Goal: Task Accomplishment & Management: Manage account settings

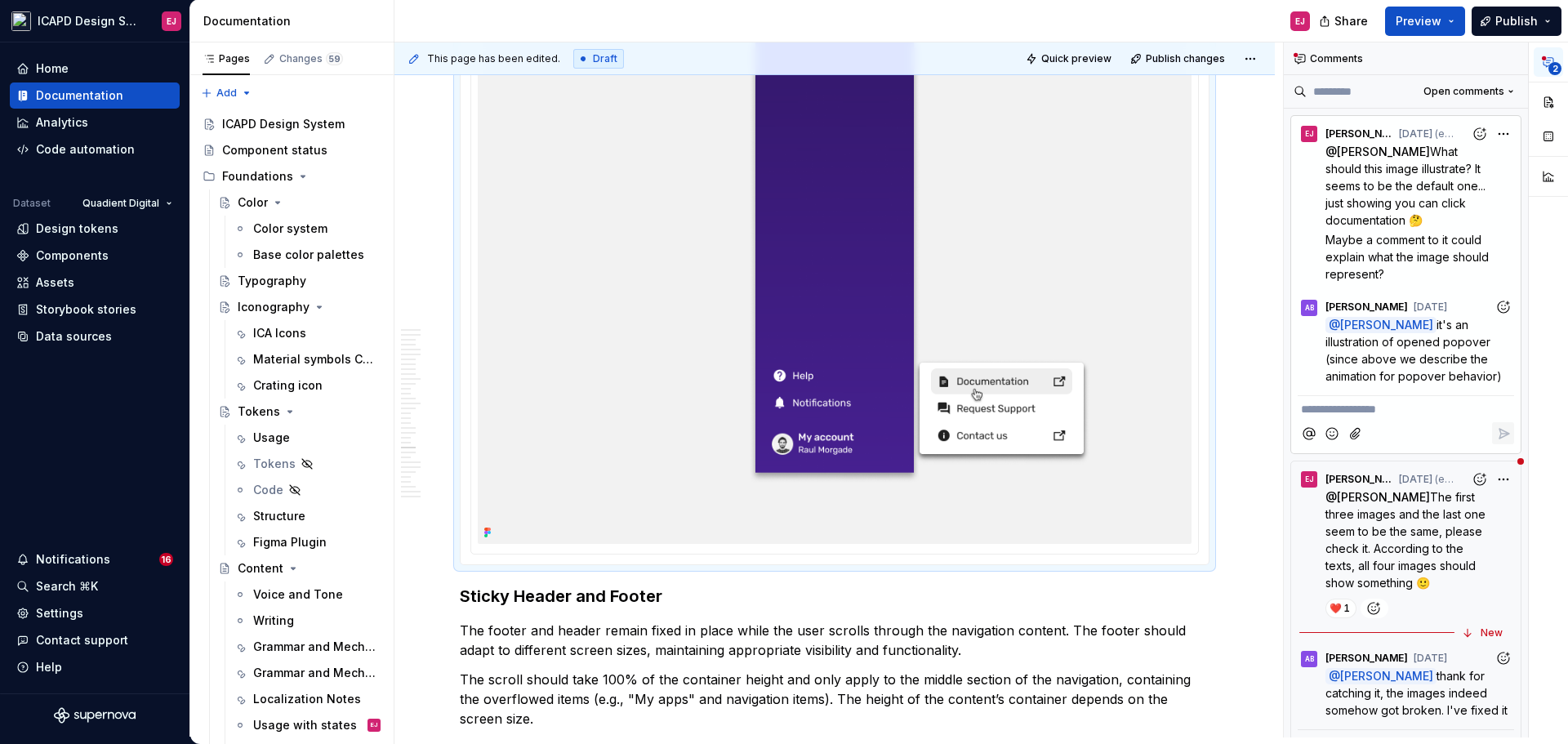
scroll to position [16834, 0]
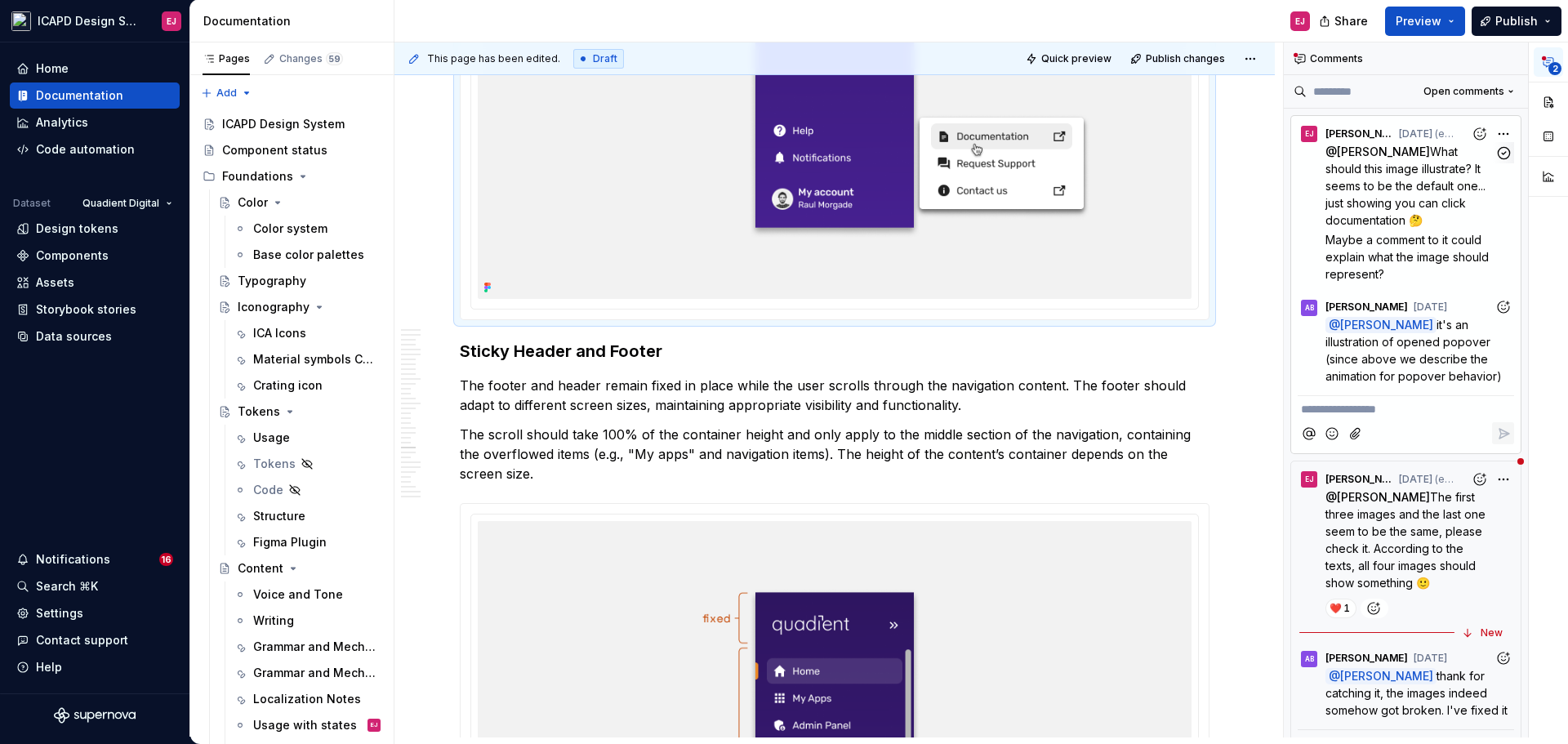
click at [1408, 195] on span "What should this image illustrate? It seems to be the default one... just showi…" at bounding box center [1406, 186] width 163 height 82
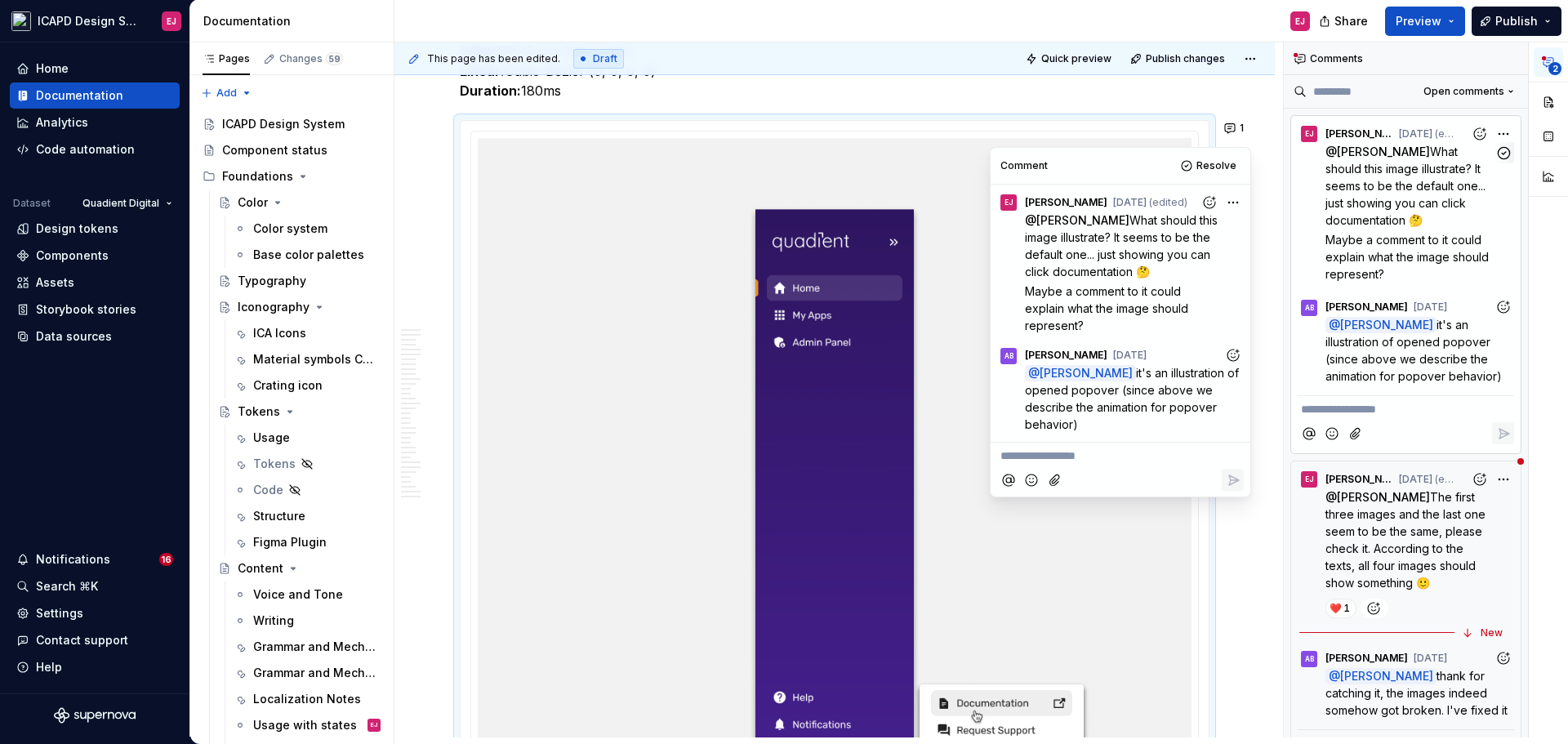
scroll to position [16262, 0]
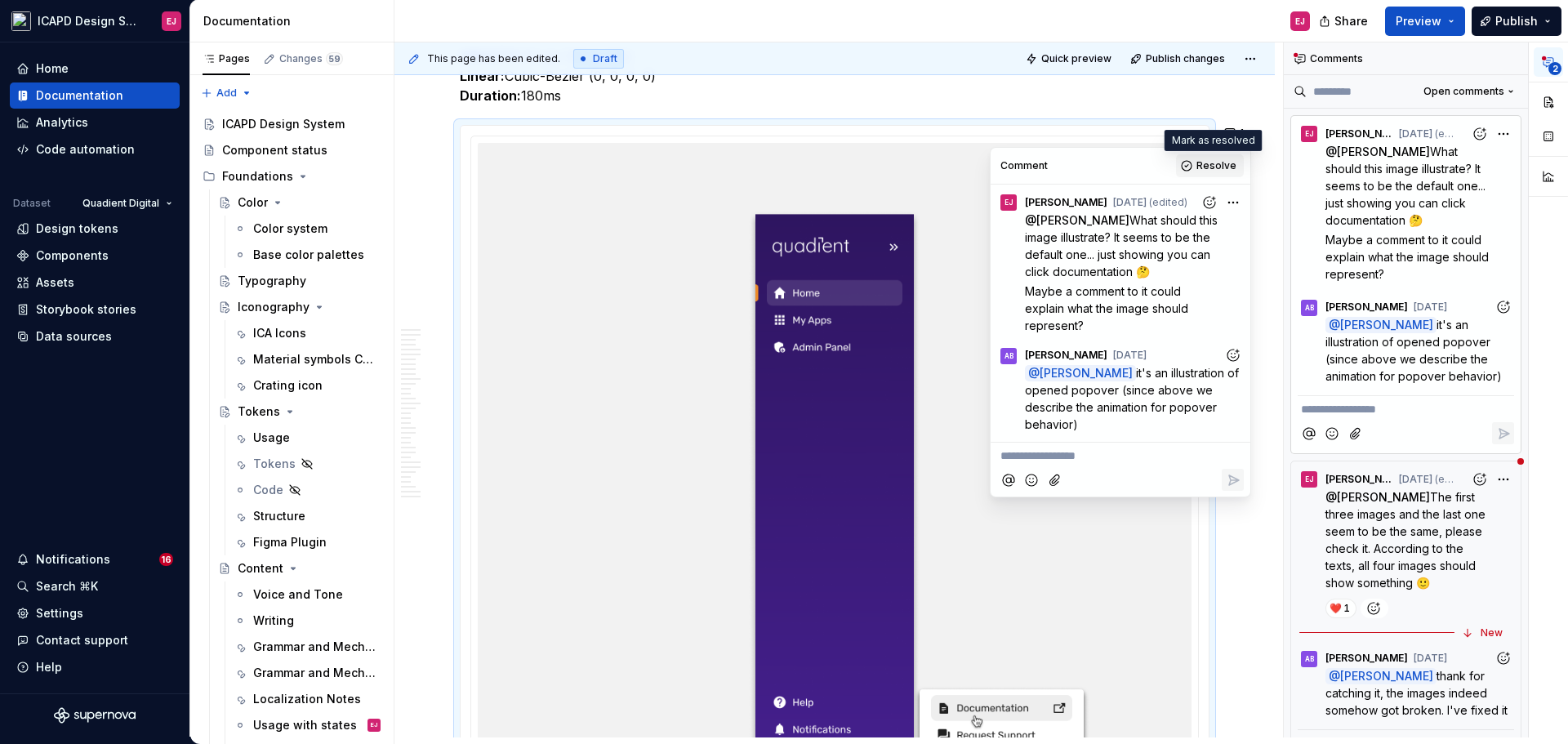
click at [1225, 167] on span "Resolve" at bounding box center [1216, 165] width 40 height 13
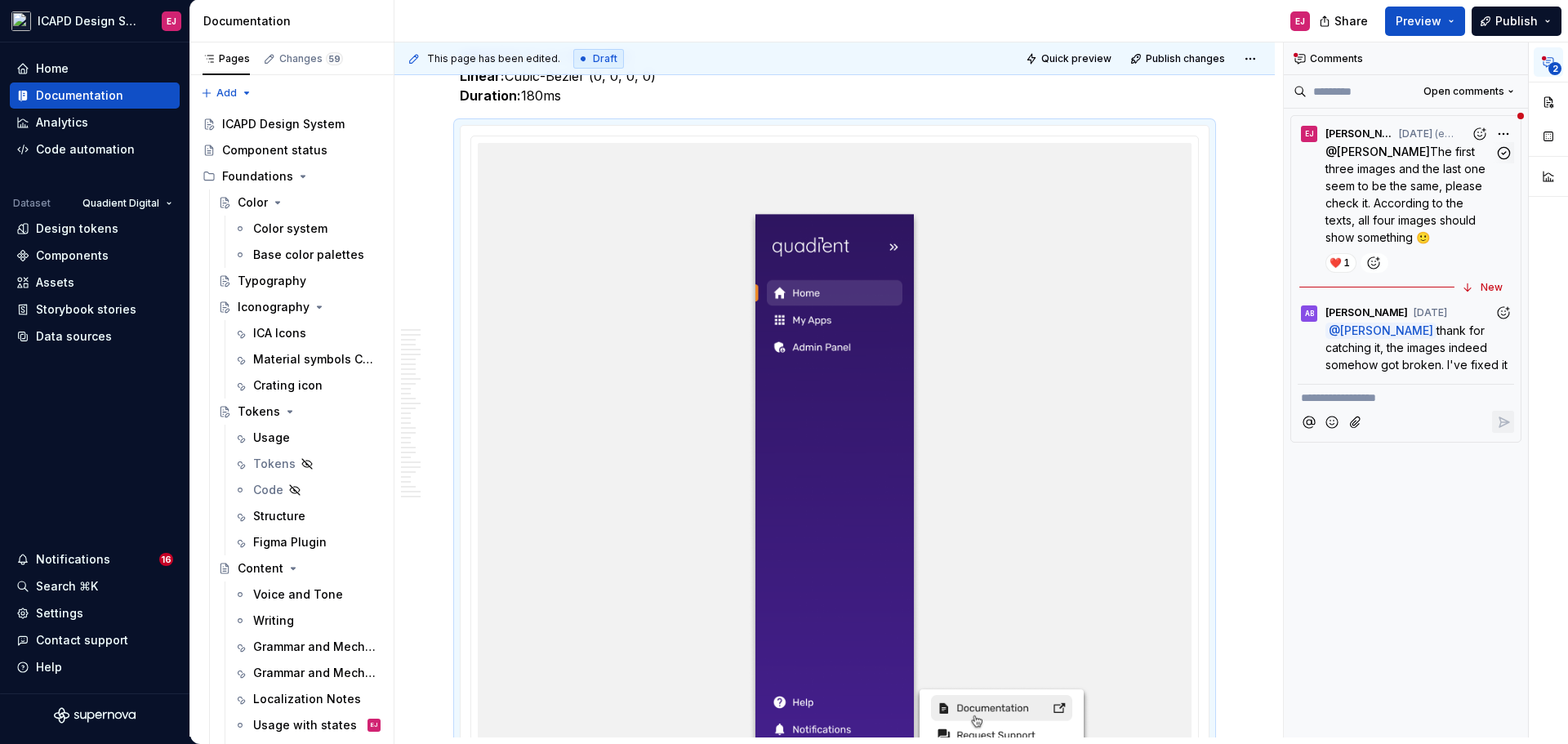
click at [1384, 195] on span "The first three images and the last one seem to be the same, please check it. A…" at bounding box center [1406, 195] width 163 height 100
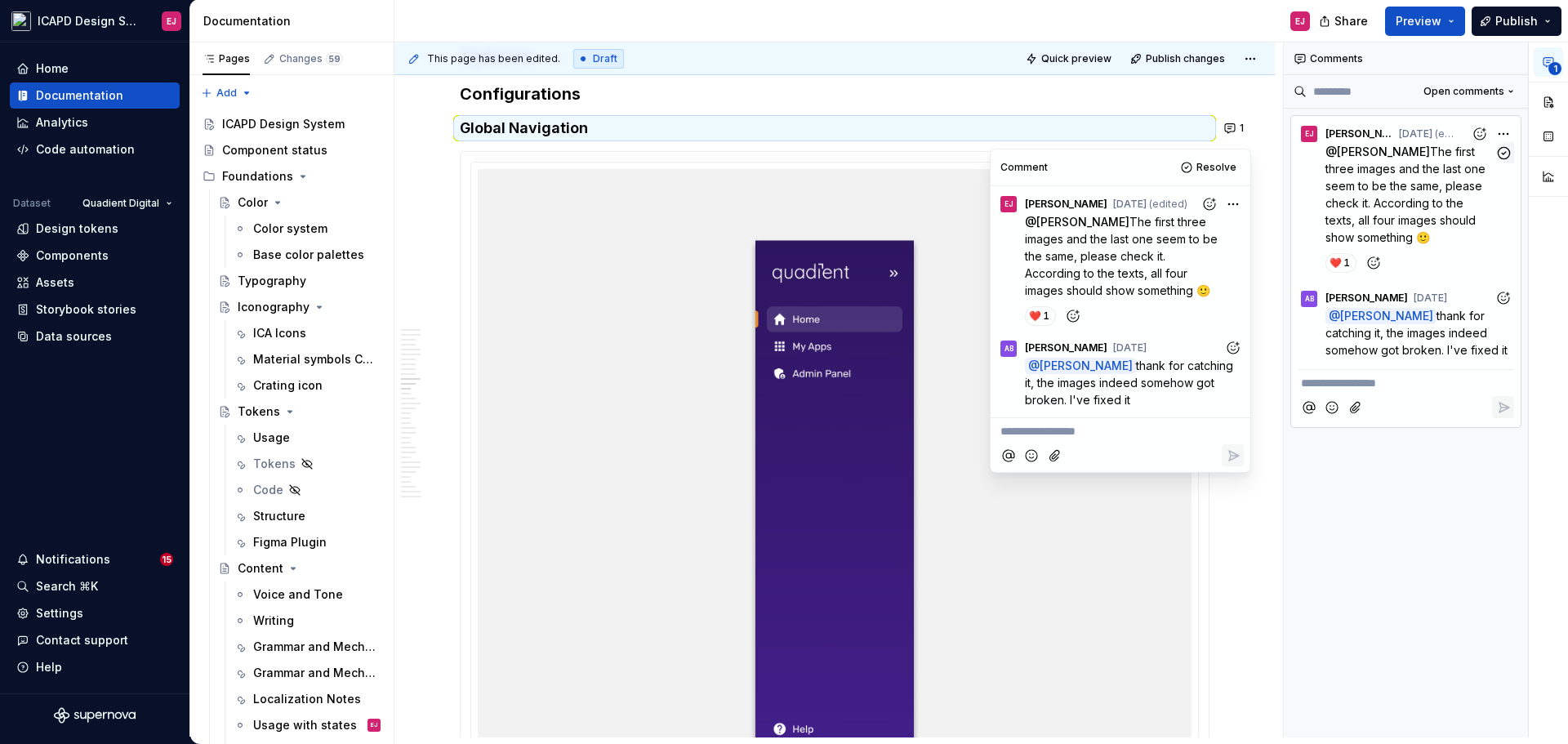
scroll to position [7530, 0]
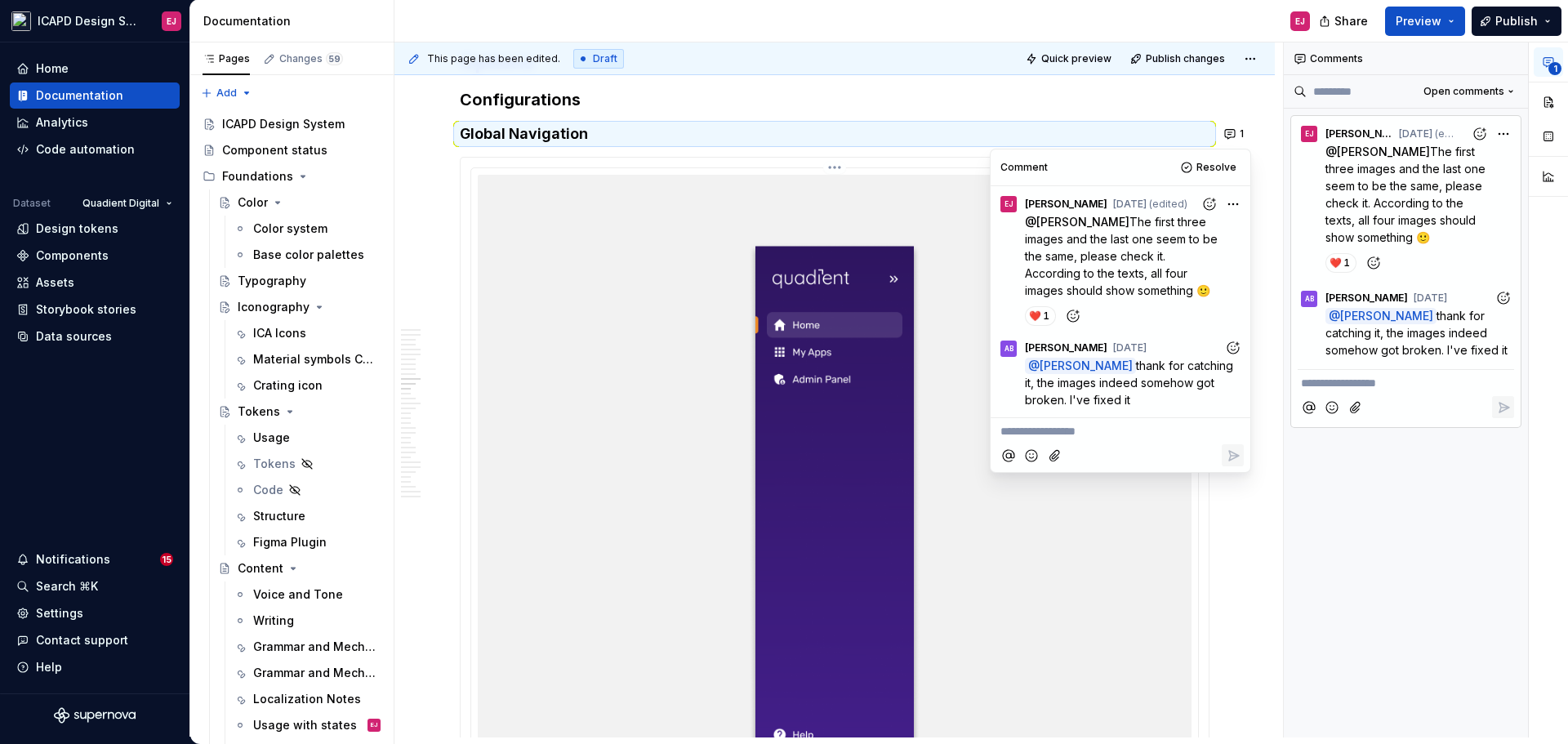
click at [1110, 560] on img at bounding box center [835, 539] width 714 height 728
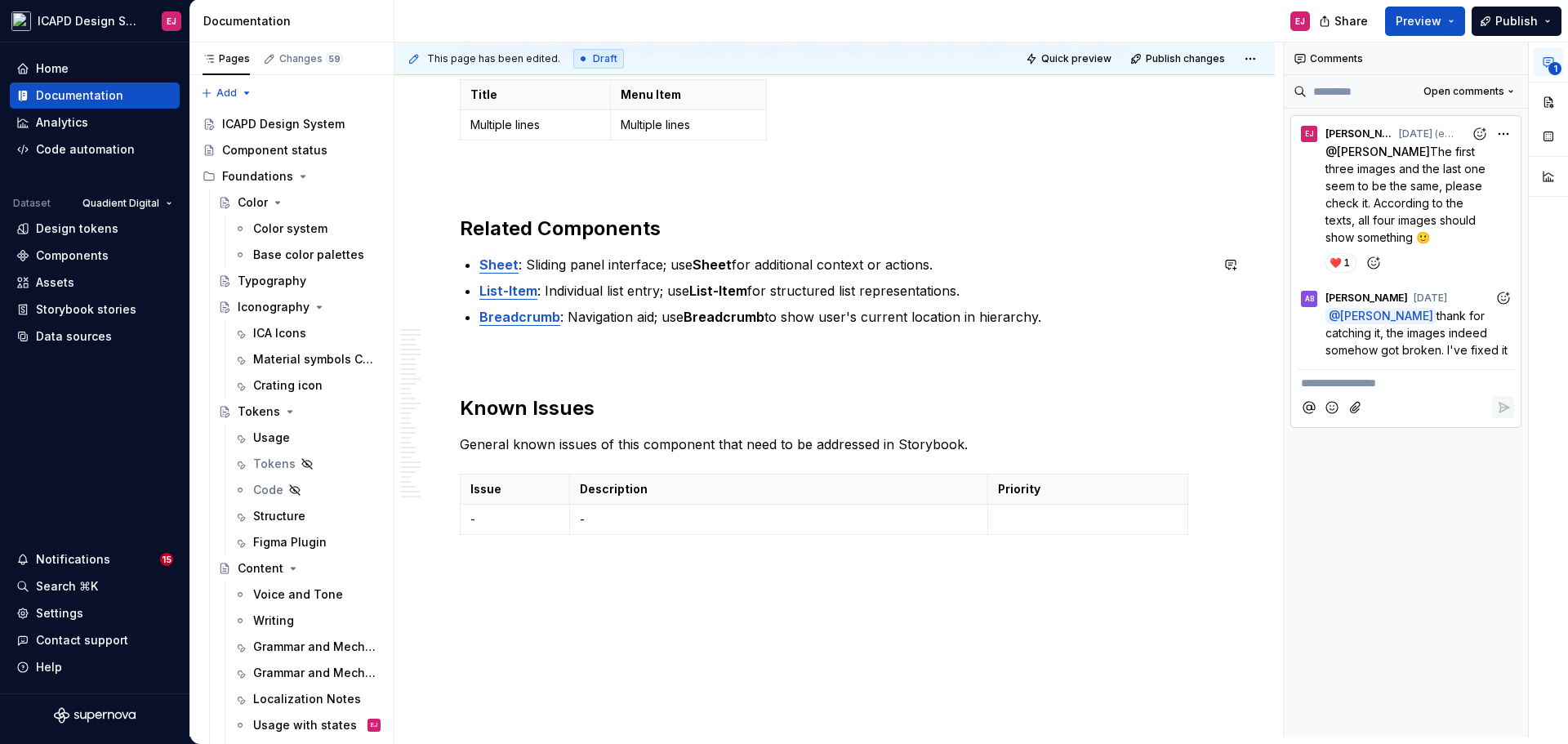
scroll to position [242, 0]
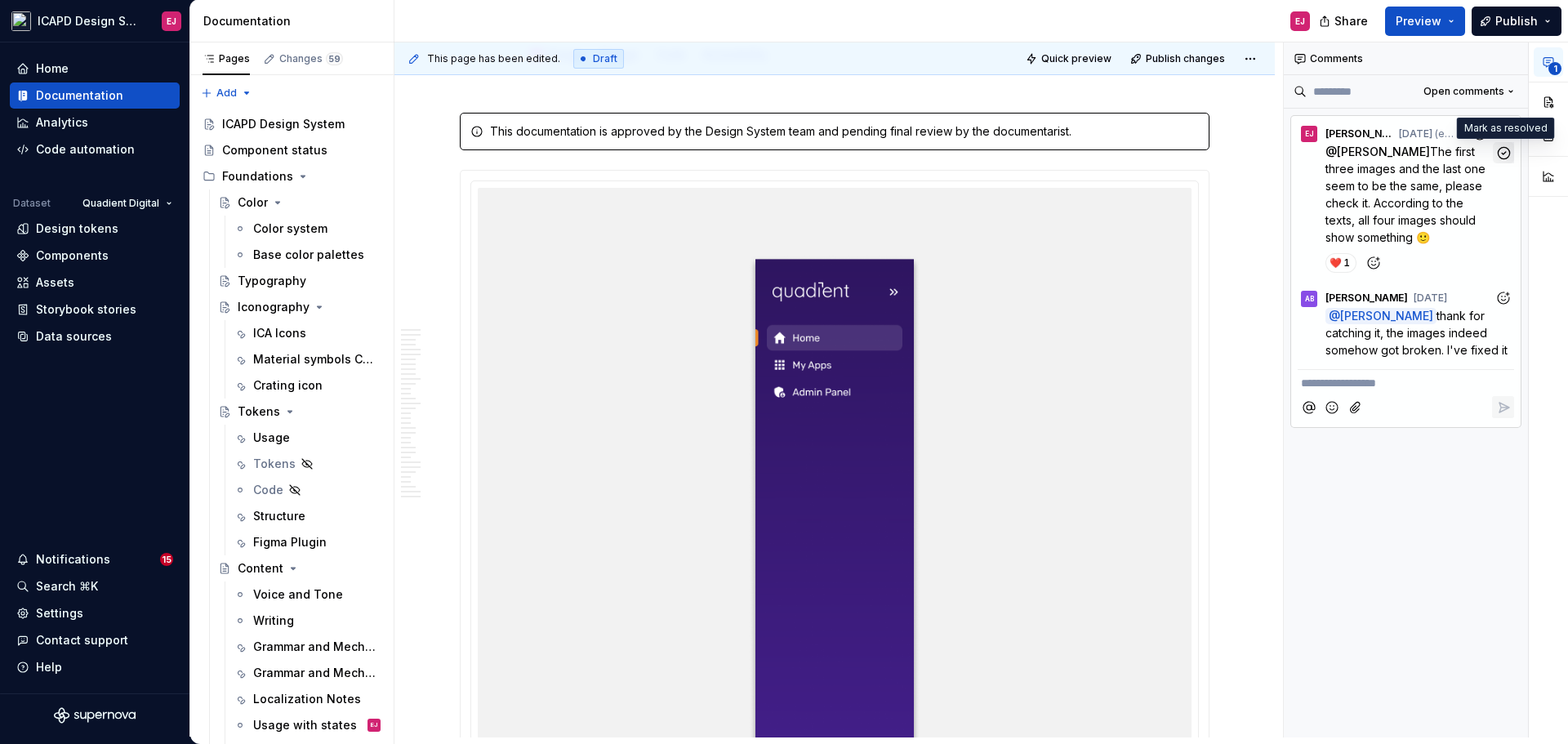
click at [1504, 151] on icon "button" at bounding box center [1504, 153] width 16 height 16
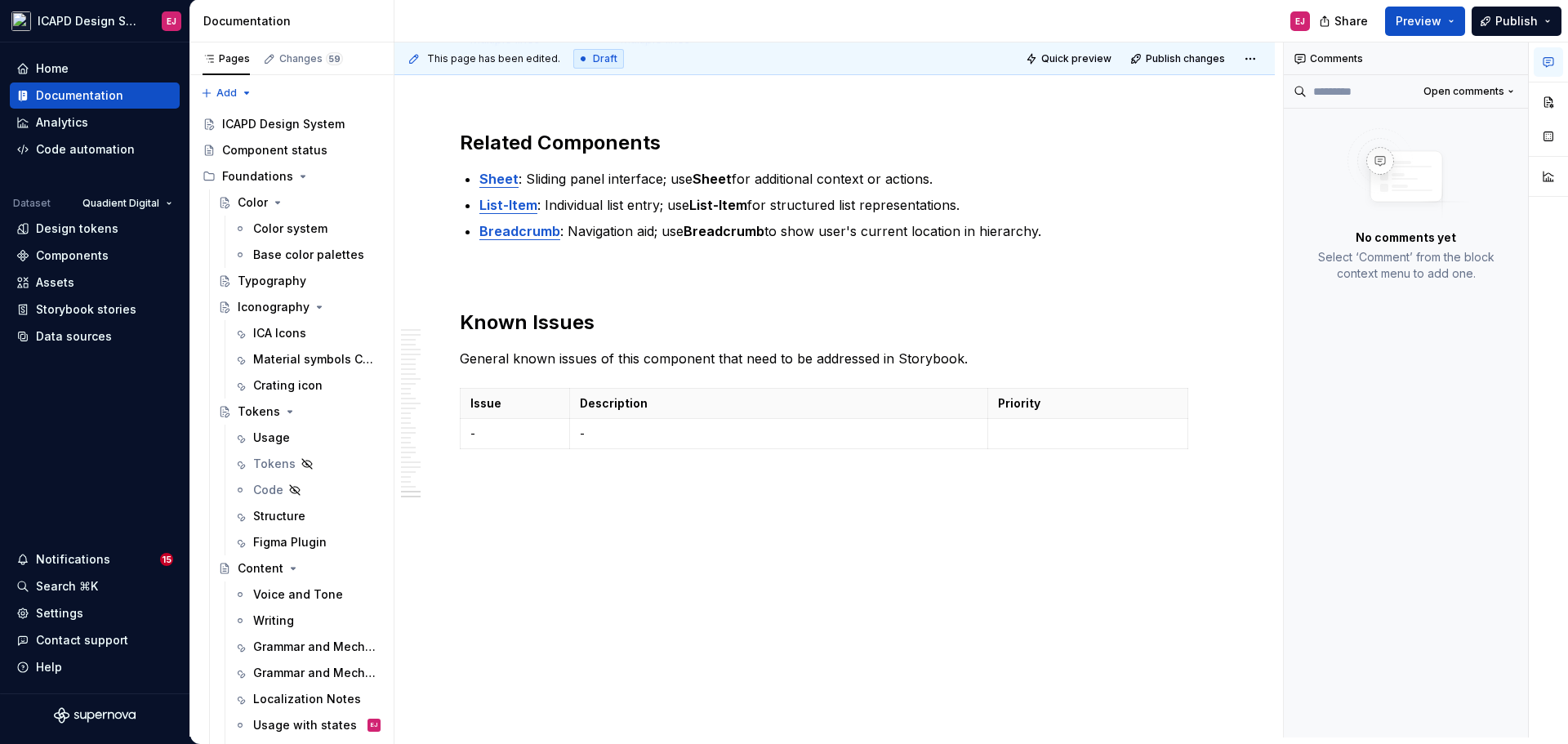
scroll to position [19703, 0]
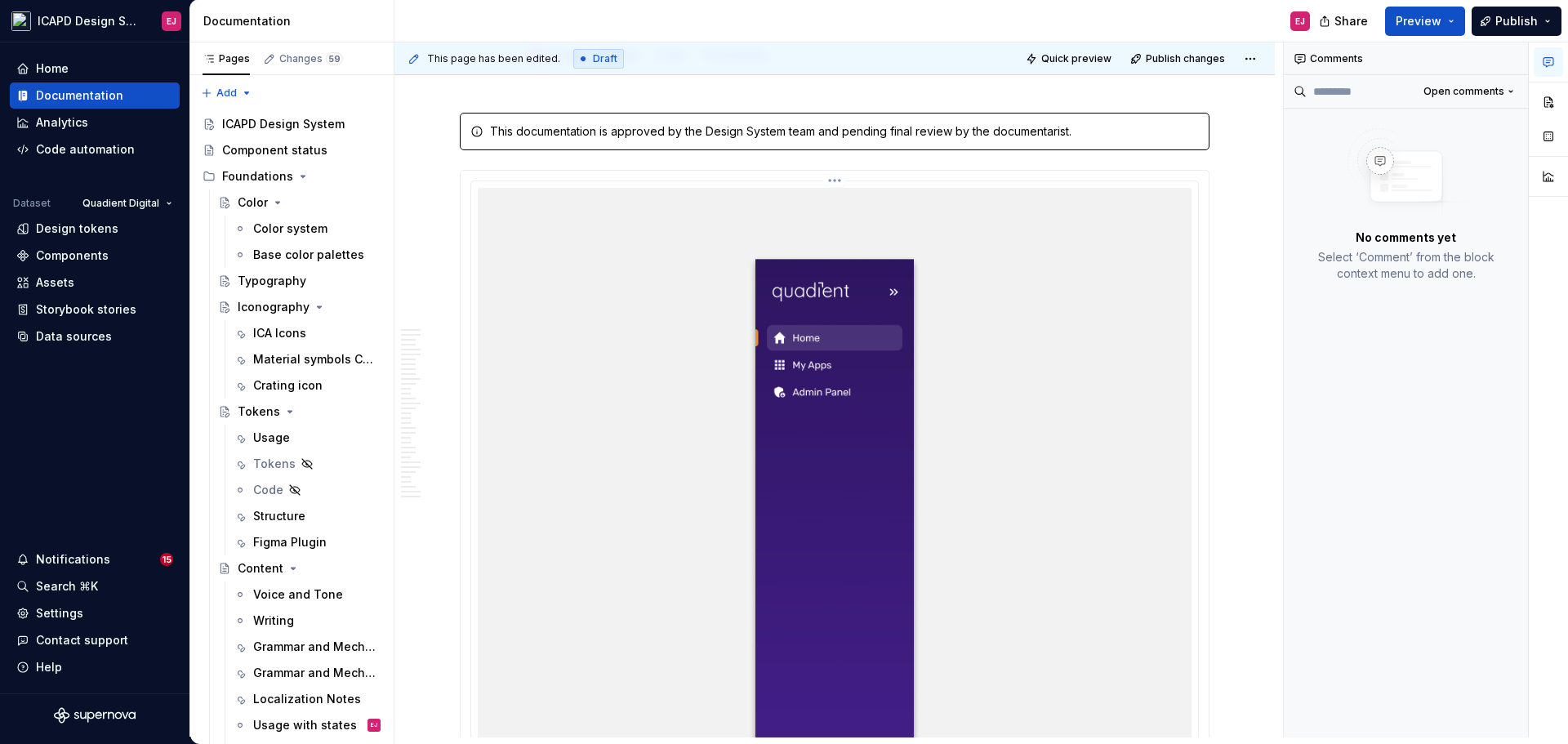
scroll to position [0, 0]
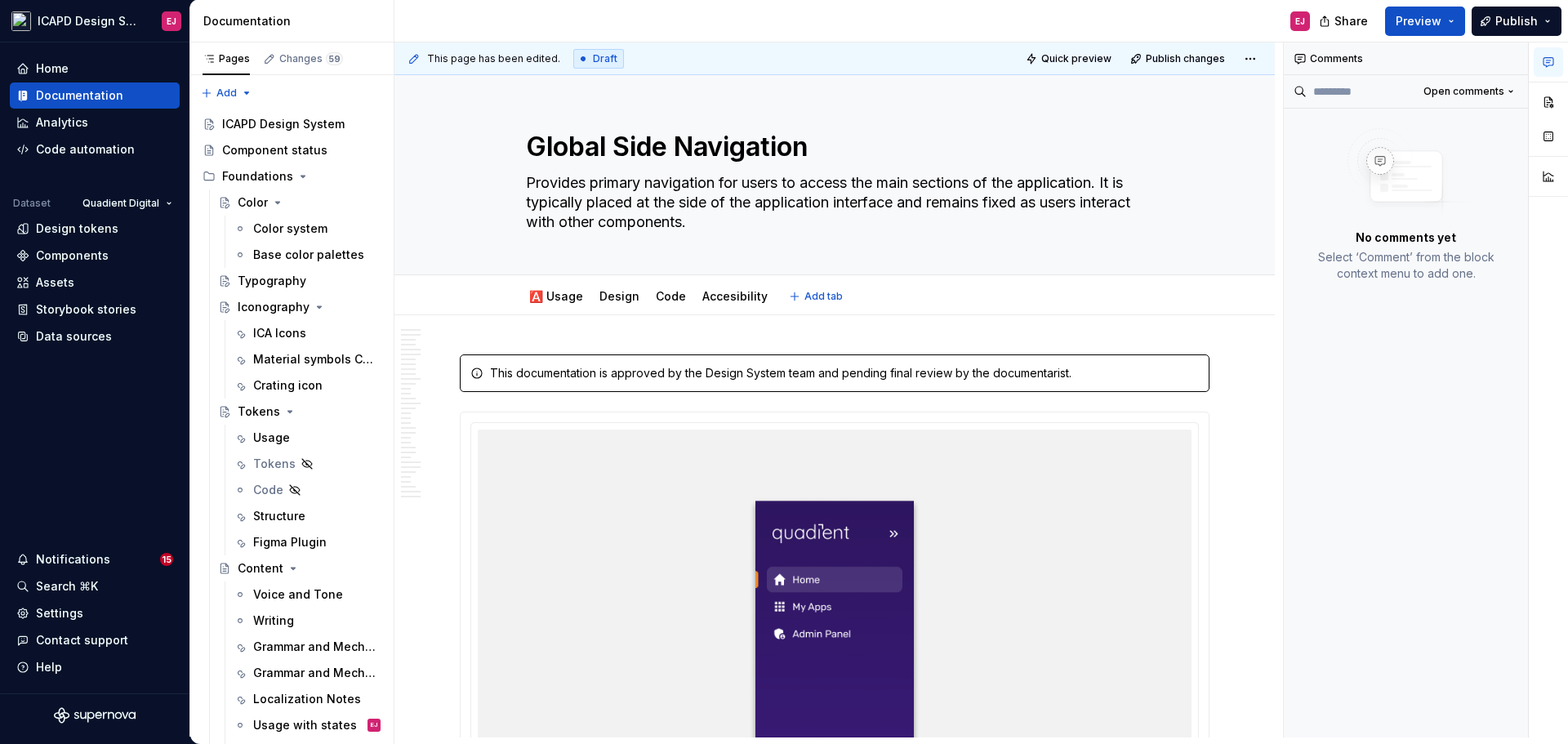
click at [555, 279] on html "ICAPD Design System EJ Home Documentation Analytics Code automation Dataset Qua…" at bounding box center [784, 372] width 1568 height 744
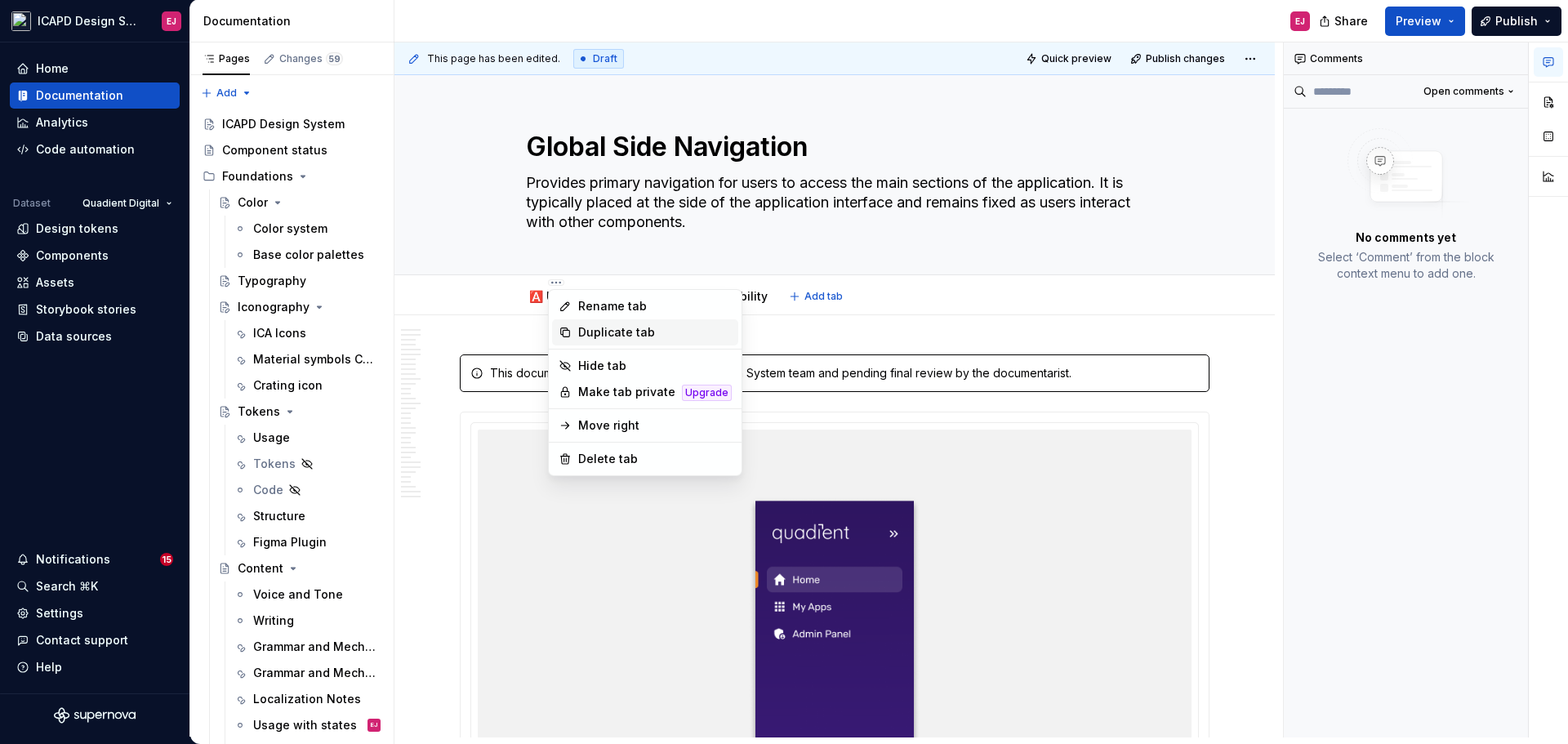
type textarea "*"
click at [618, 308] on div "Rename tab" at bounding box center [655, 306] width 154 height 16
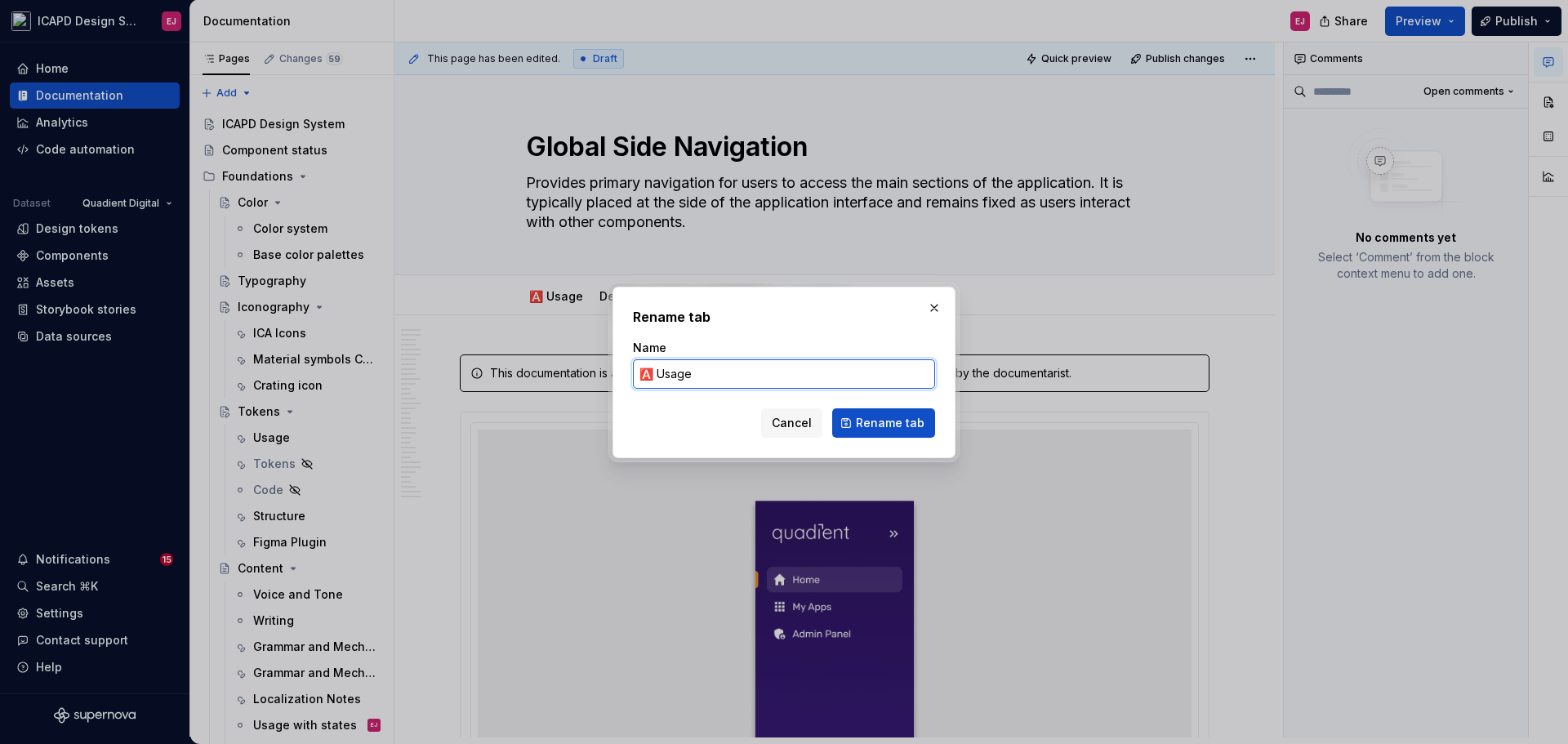
drag, startPoint x: 654, startPoint y: 363, endPoint x: 643, endPoint y: 371, distance: 13.6
click at [643, 371] on input "🅰️ Usage" at bounding box center [784, 373] width 302 height 29
paste input "✅"
type input "✅ Usage"
click at [899, 422] on span "Rename tab" at bounding box center [890, 423] width 69 height 16
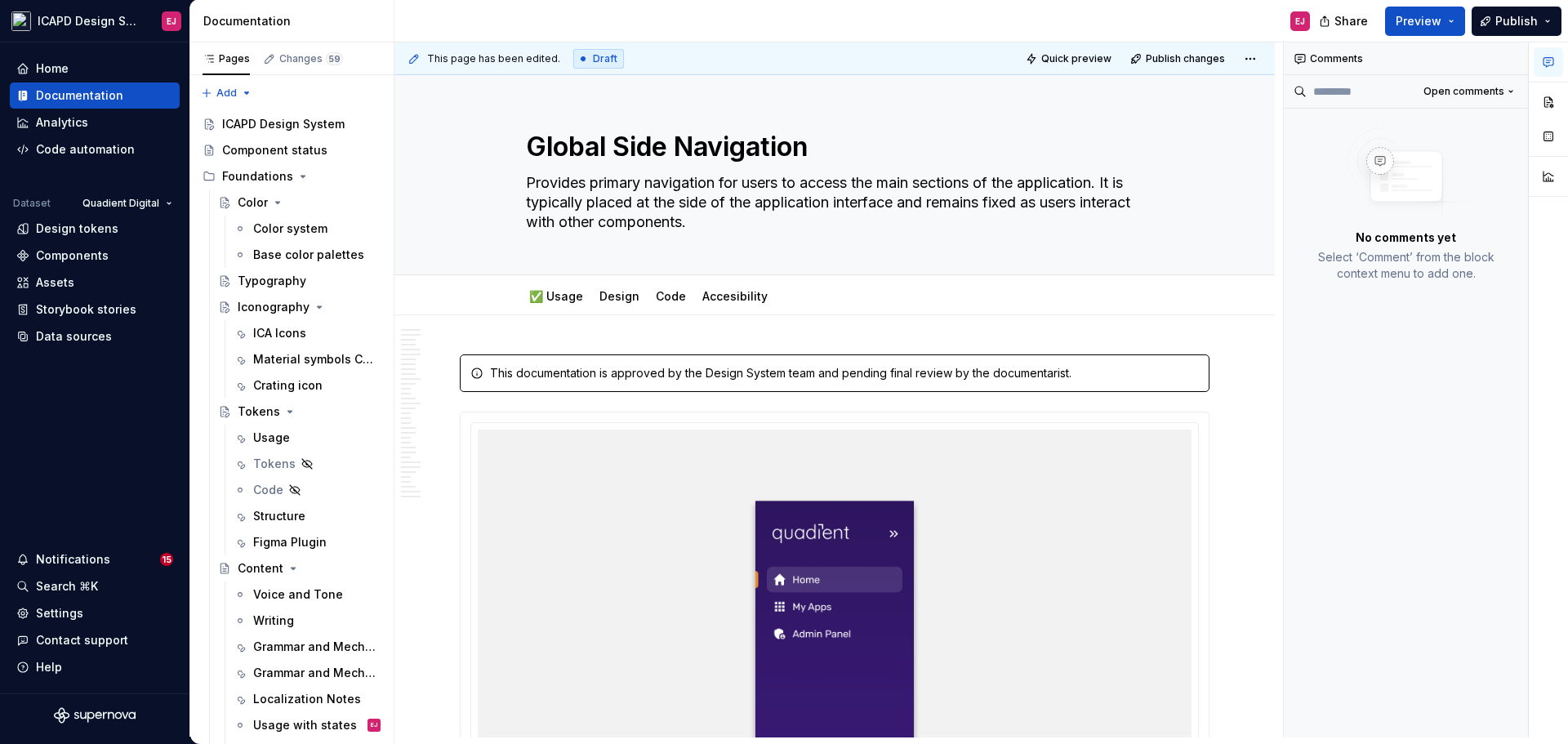
type textarea "*"
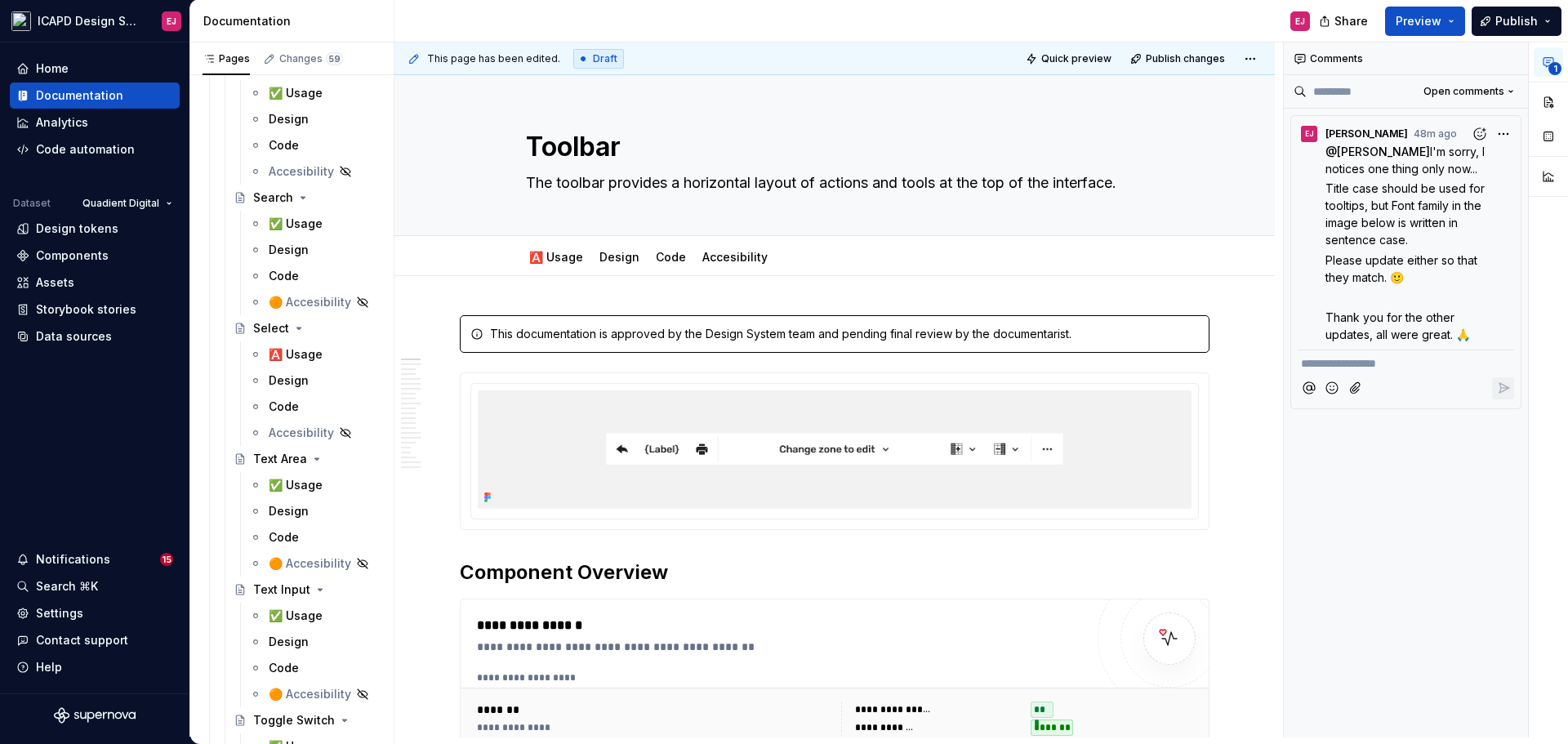
type textarea "*"
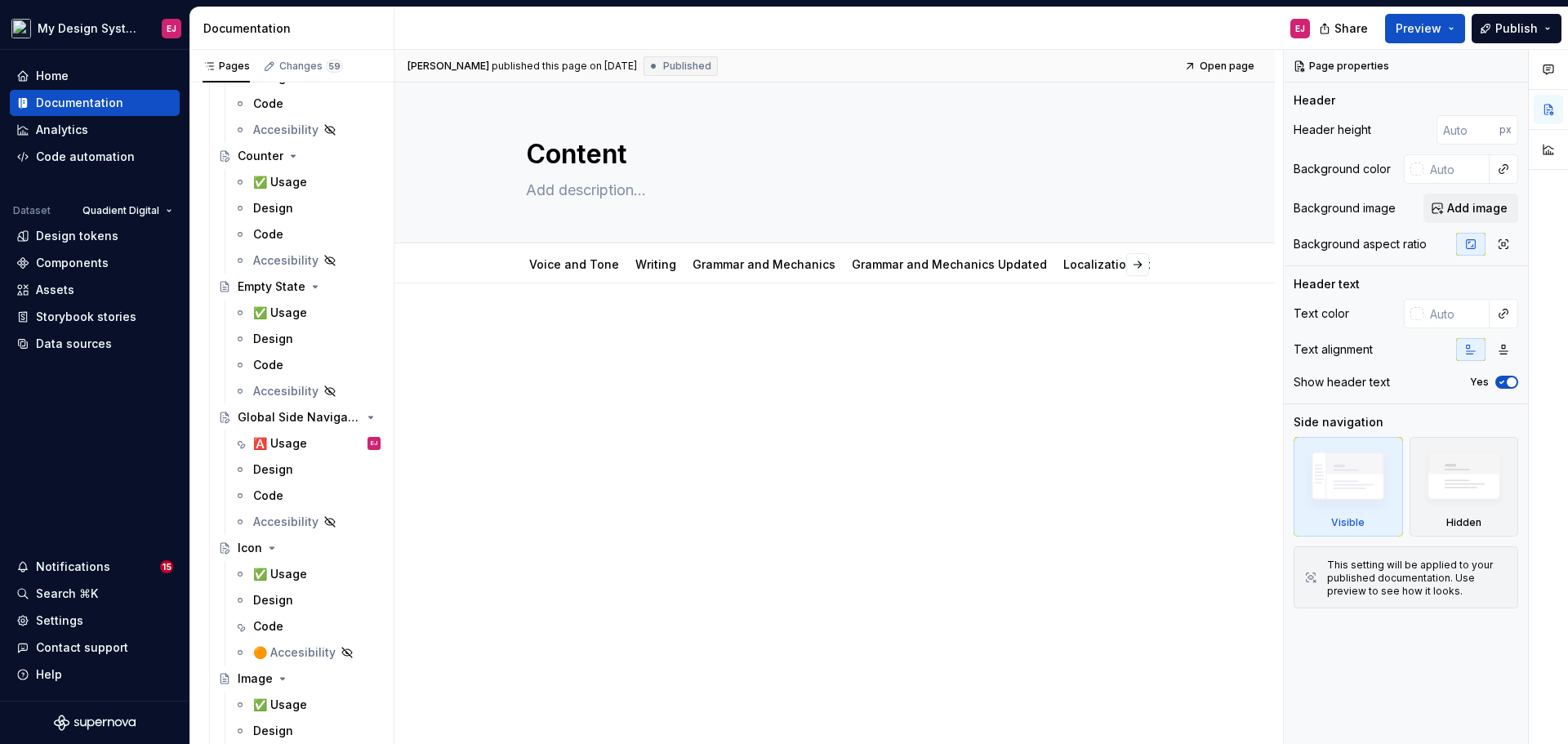
drag, startPoint x: 302, startPoint y: 572, endPoint x: 427, endPoint y: 470, distance: 161.3
type textarea "*"
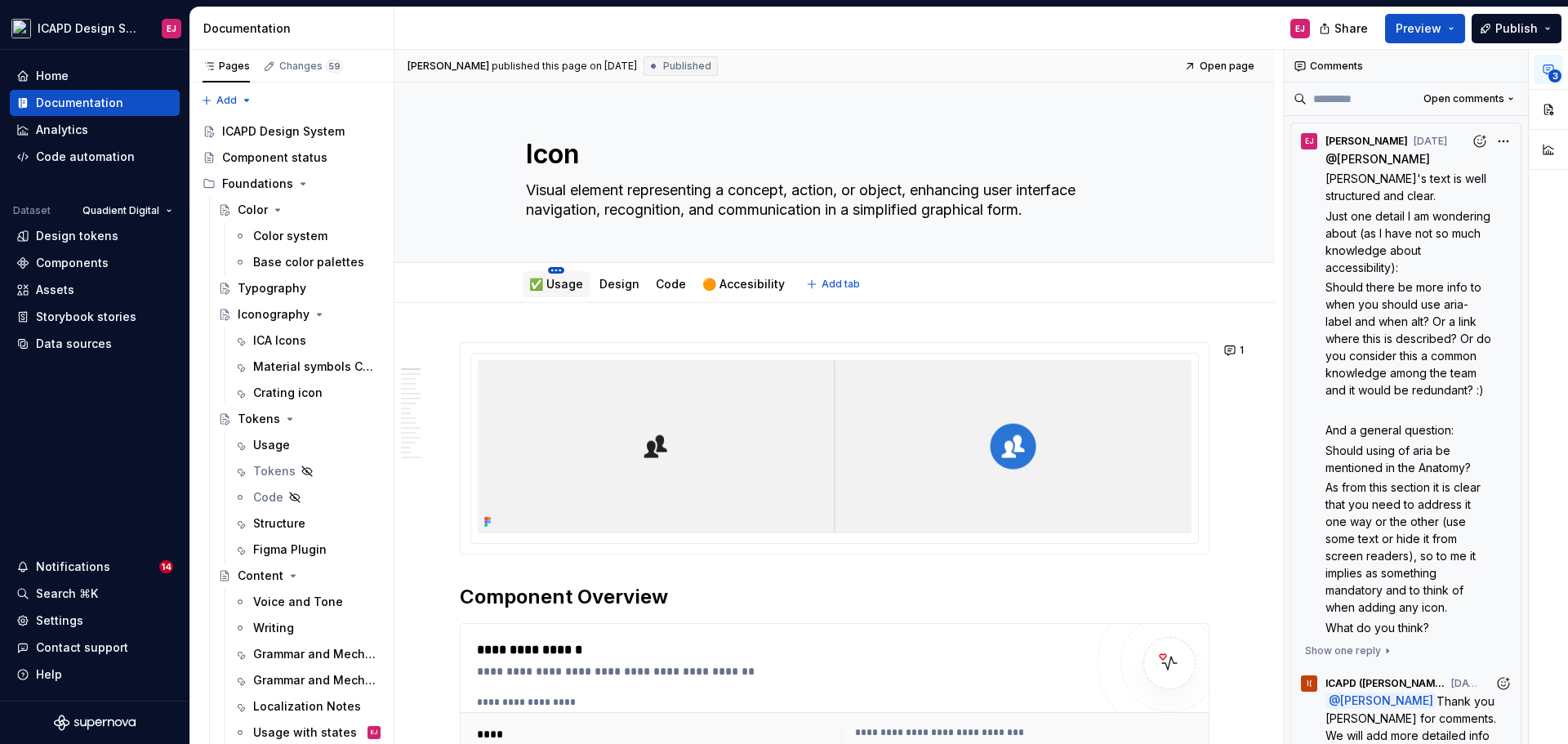
click at [559, 269] on html "ICAPD Design System EJ Home Documentation Analytics Code automation Dataset Qua…" at bounding box center [784, 372] width 1568 height 744
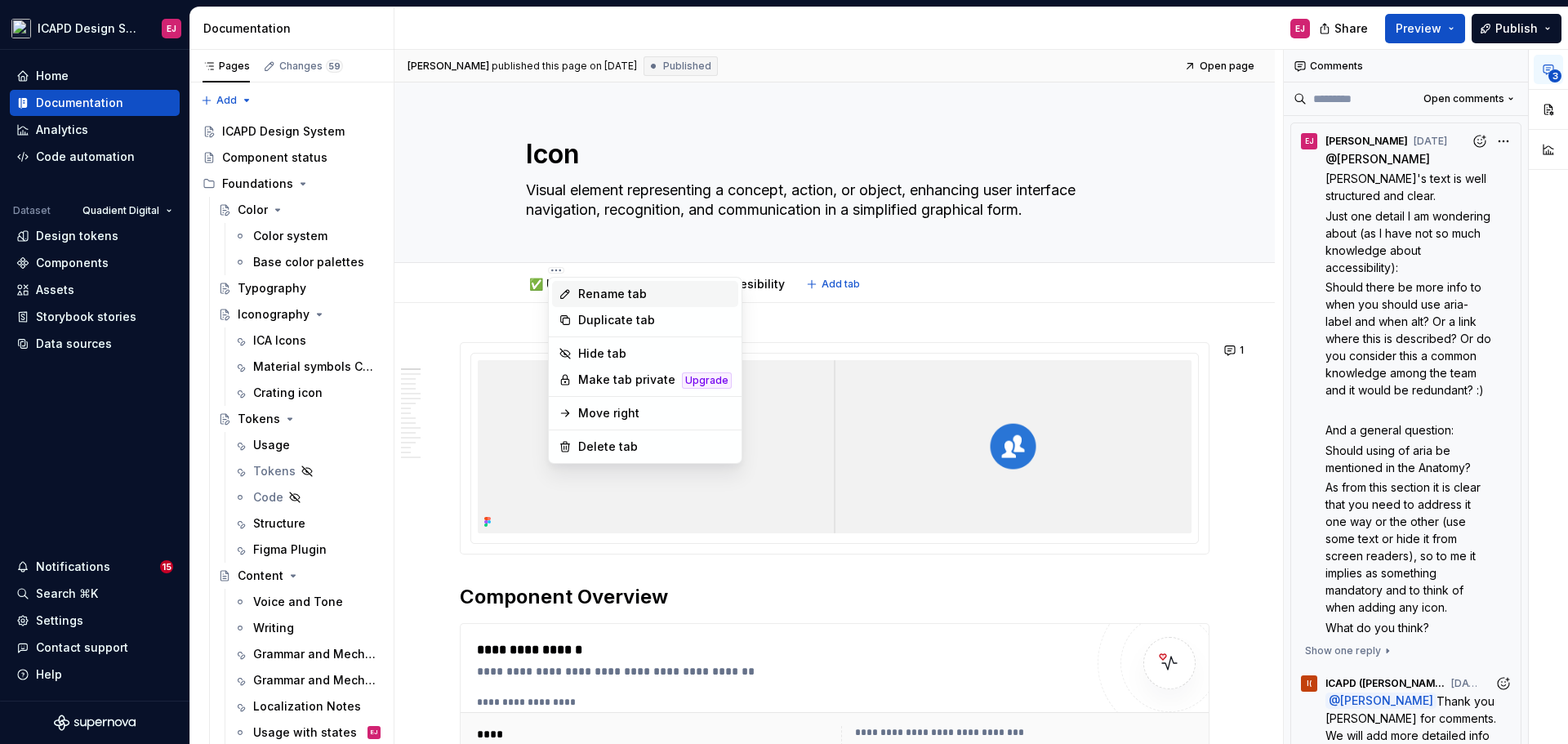
click at [591, 292] on div "Rename tab" at bounding box center [655, 294] width 154 height 16
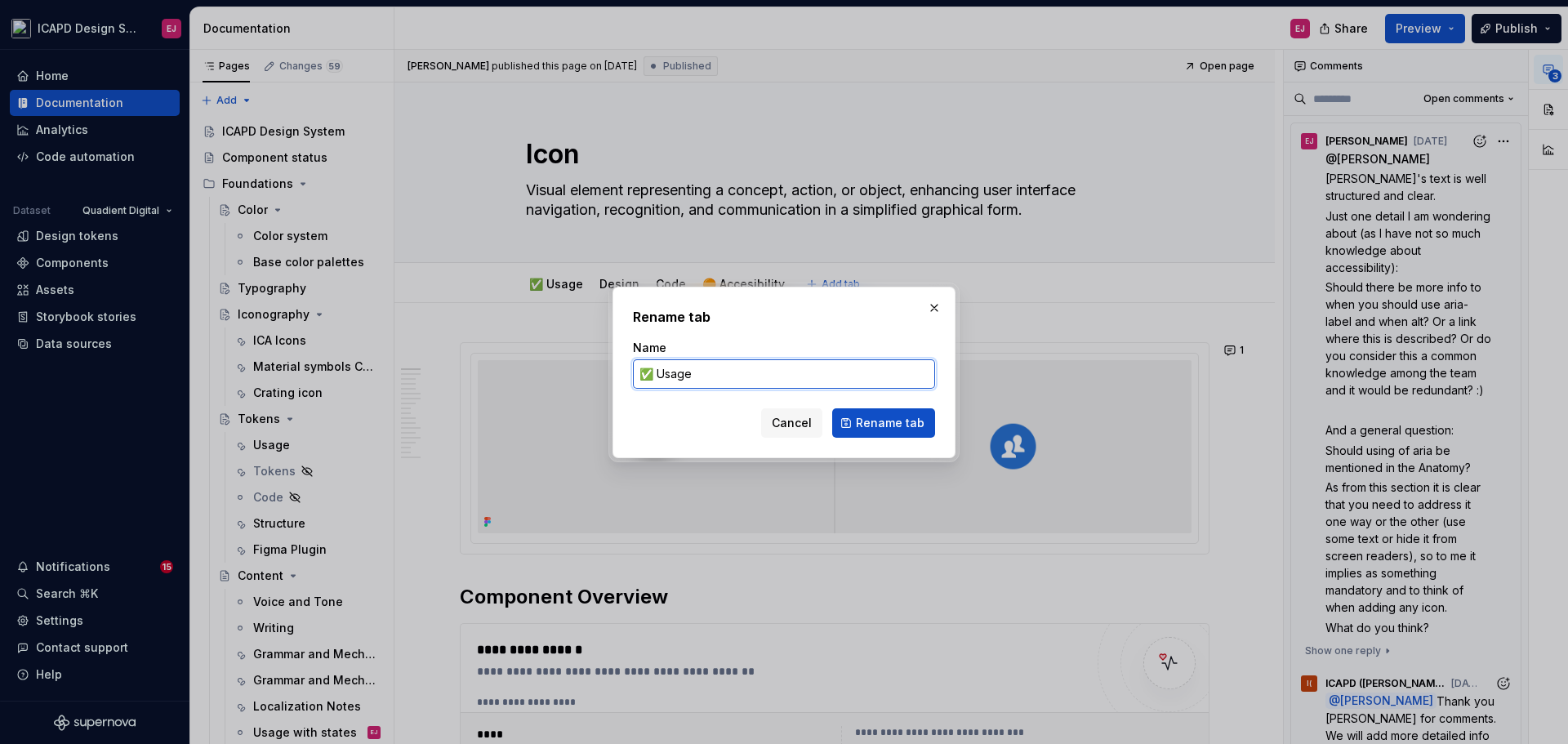
drag, startPoint x: 653, startPoint y: 376, endPoint x: 624, endPoint y: 376, distance: 28.6
click at [624, 376] on div "Rename tab Name ✅ Usage Cancel Rename tab" at bounding box center [783, 372] width 343 height 171
click at [811, 423] on span "Cancel" at bounding box center [792, 423] width 40 height 16
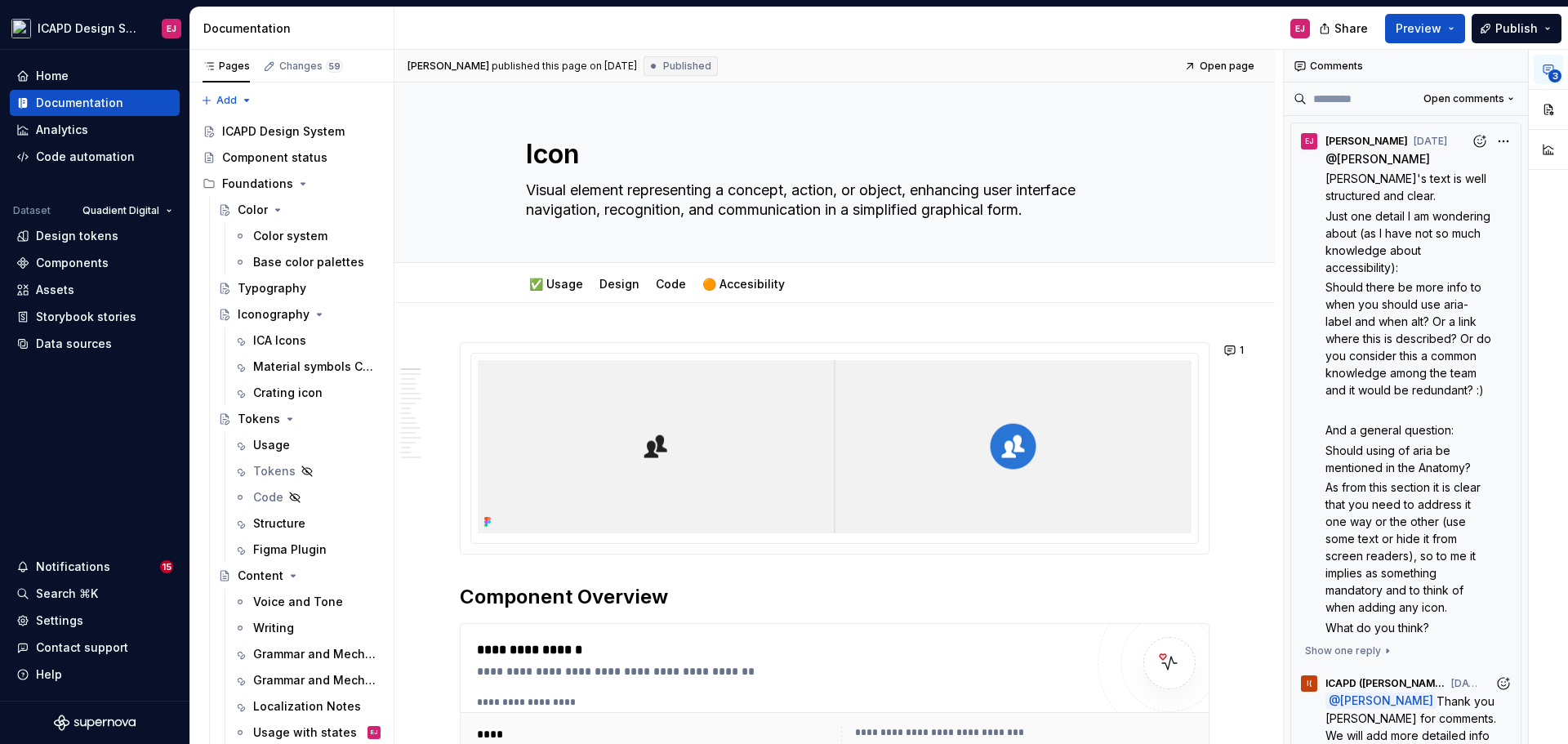
type textarea "*"
